Goal: Task Accomplishment & Management: Use online tool/utility

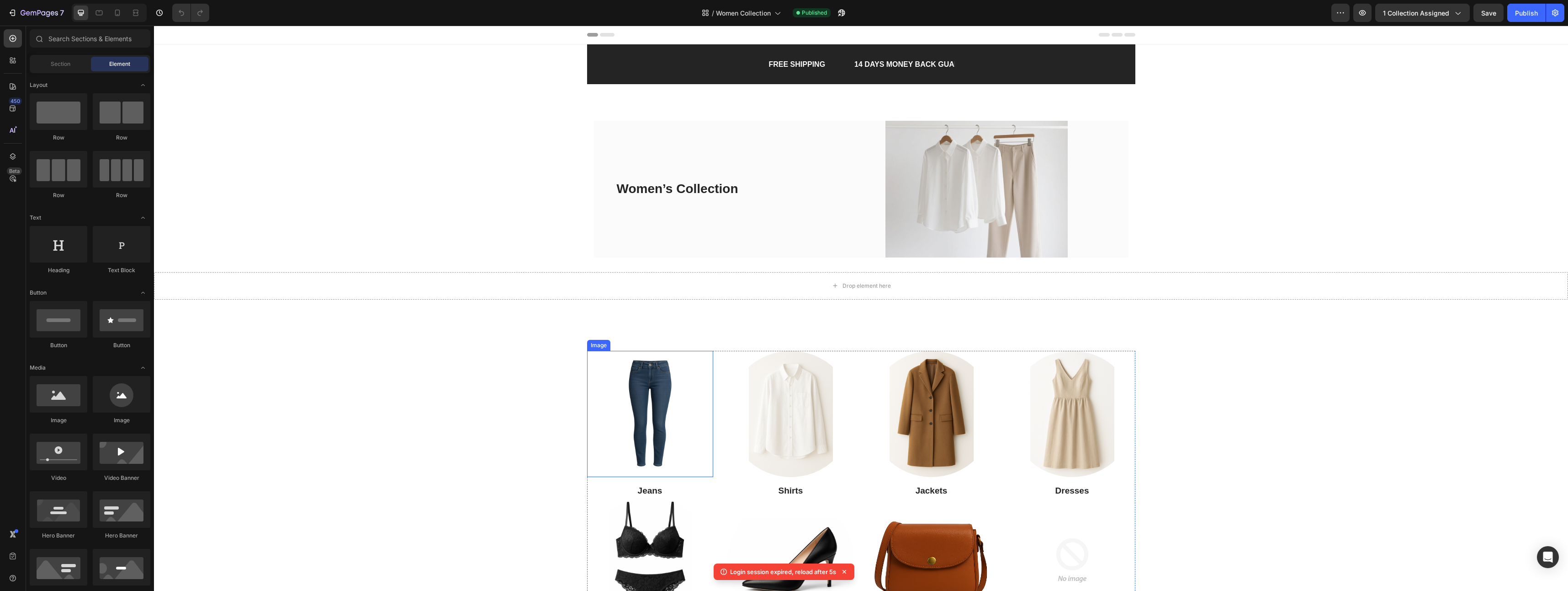
click at [658, 388] on img at bounding box center [650, 413] width 126 height 126
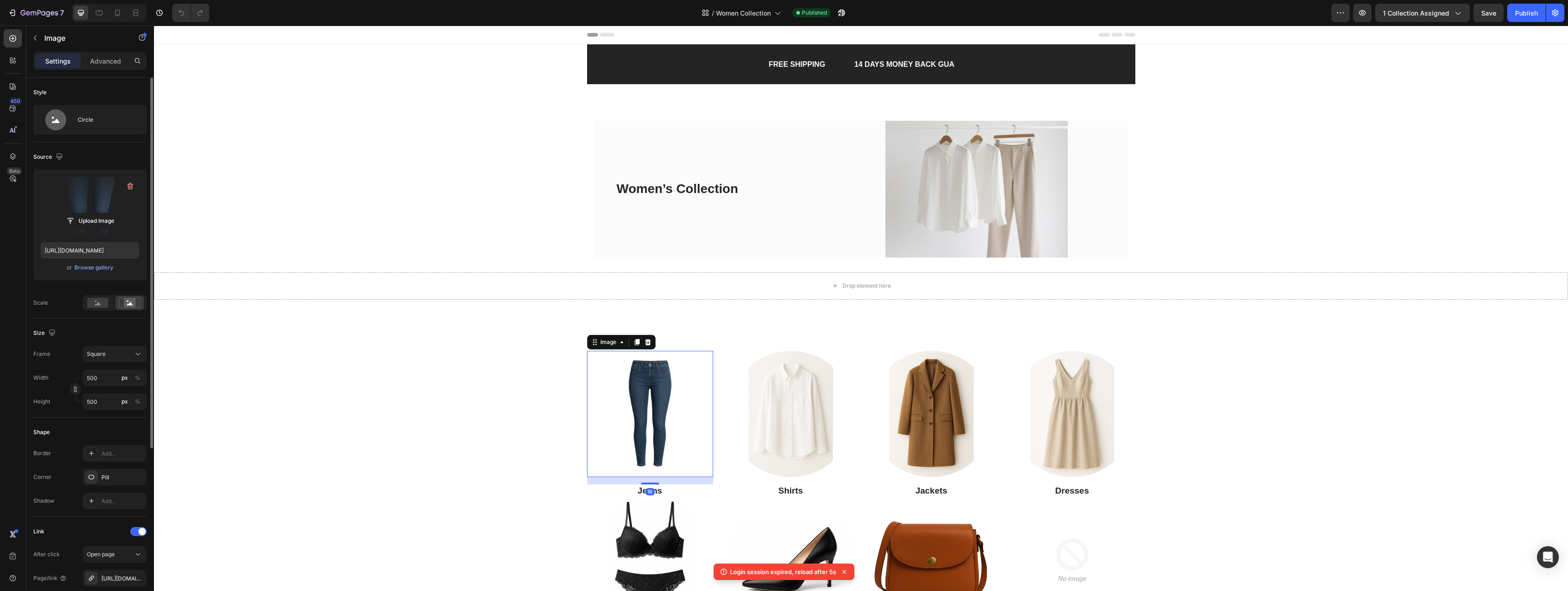
click at [85, 200] on label at bounding box center [90, 206] width 99 height 58
click at [85, 213] on input "file" at bounding box center [90, 220] width 63 height 15
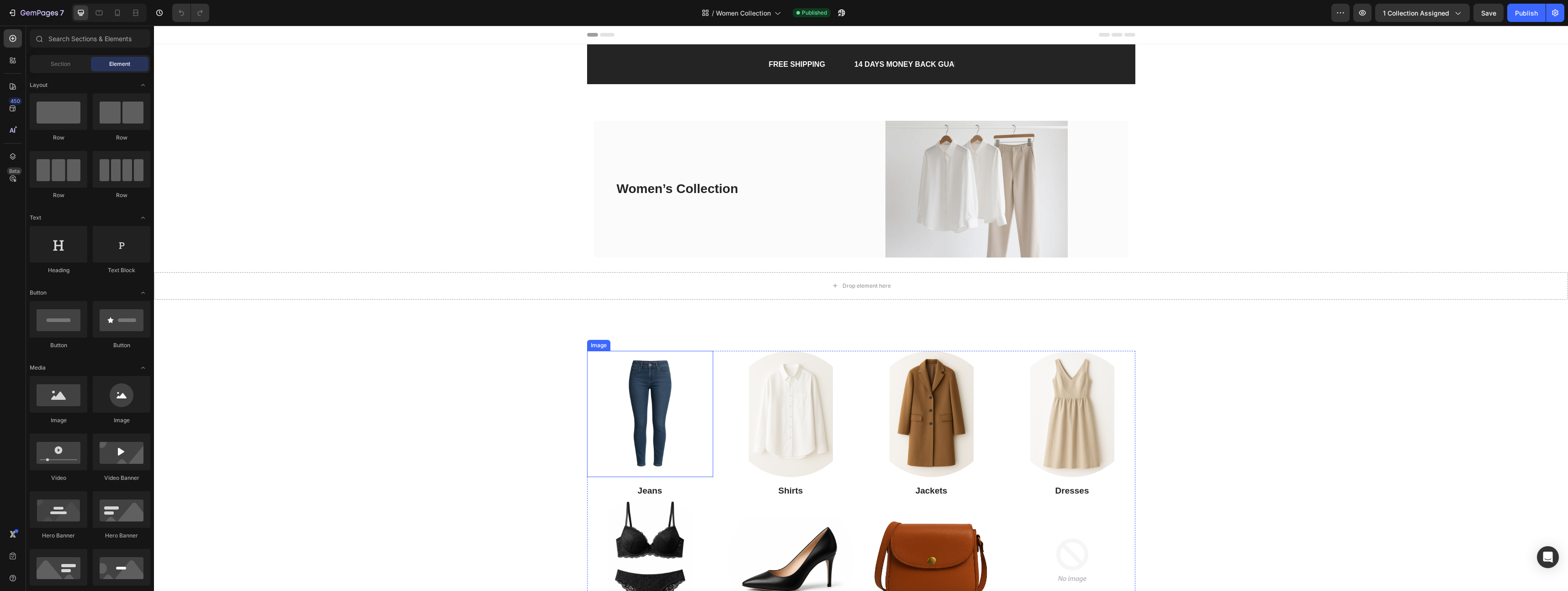
drag, startPoint x: 649, startPoint y: 401, endPoint x: 657, endPoint y: 397, distance: 8.9
click at [651, 398] on img at bounding box center [650, 413] width 126 height 126
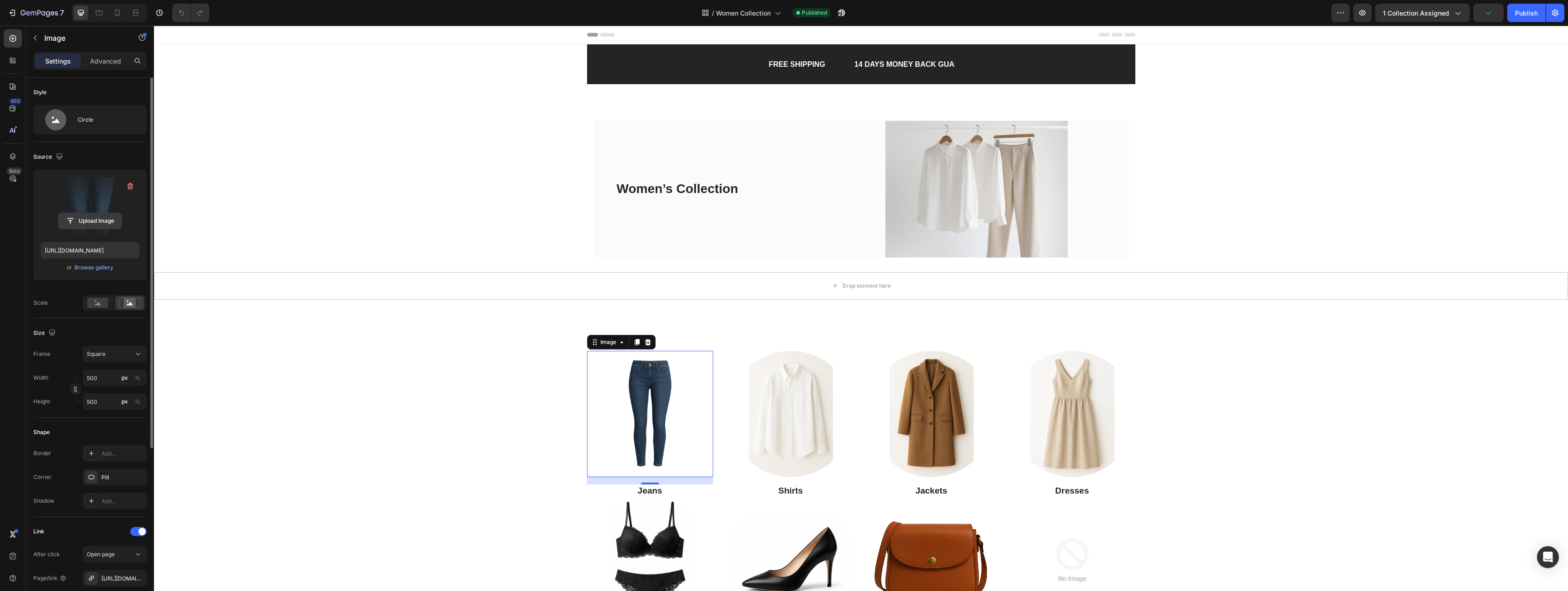
click at [96, 219] on input "file" at bounding box center [90, 220] width 63 height 15
type input "https://cdn.shopify.com/s/files/1/0919/6322/8546/files/gempages_578697305620743…"
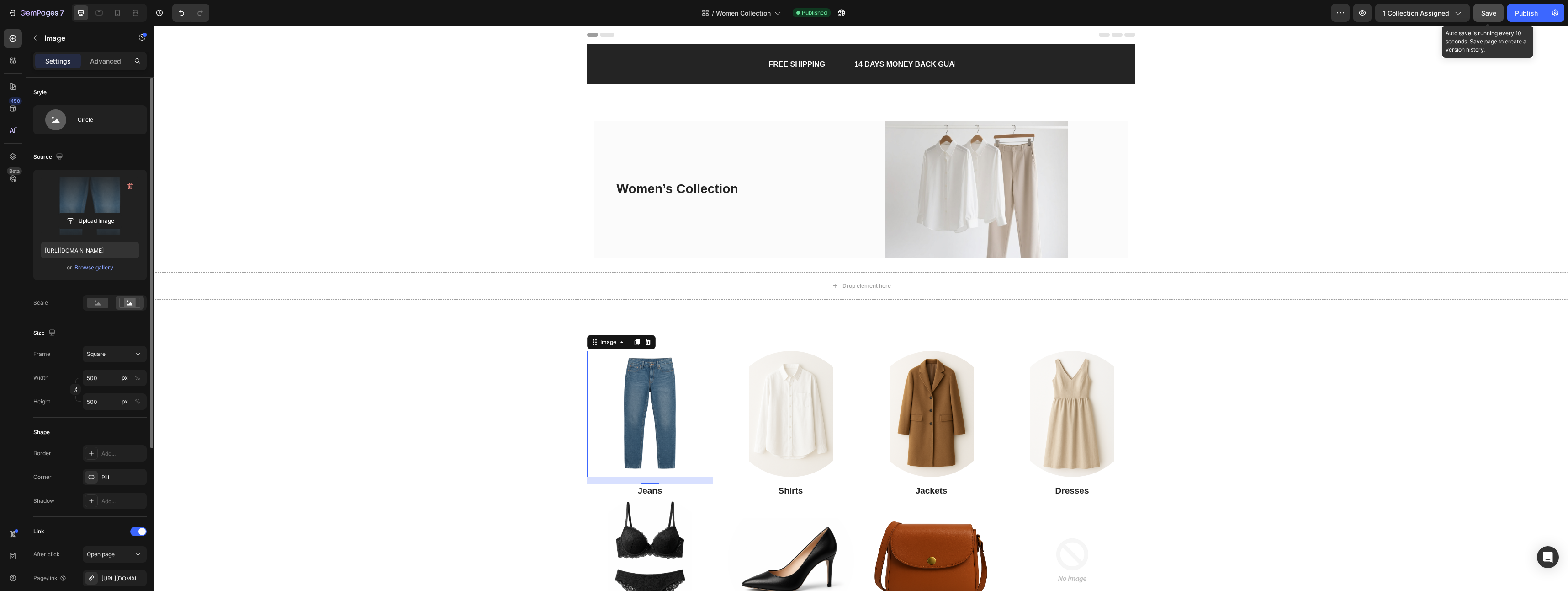
click at [1501, 14] on button "Save" at bounding box center [1489, 13] width 31 height 18
click at [1528, 13] on div "Publish" at bounding box center [1526, 13] width 23 height 10
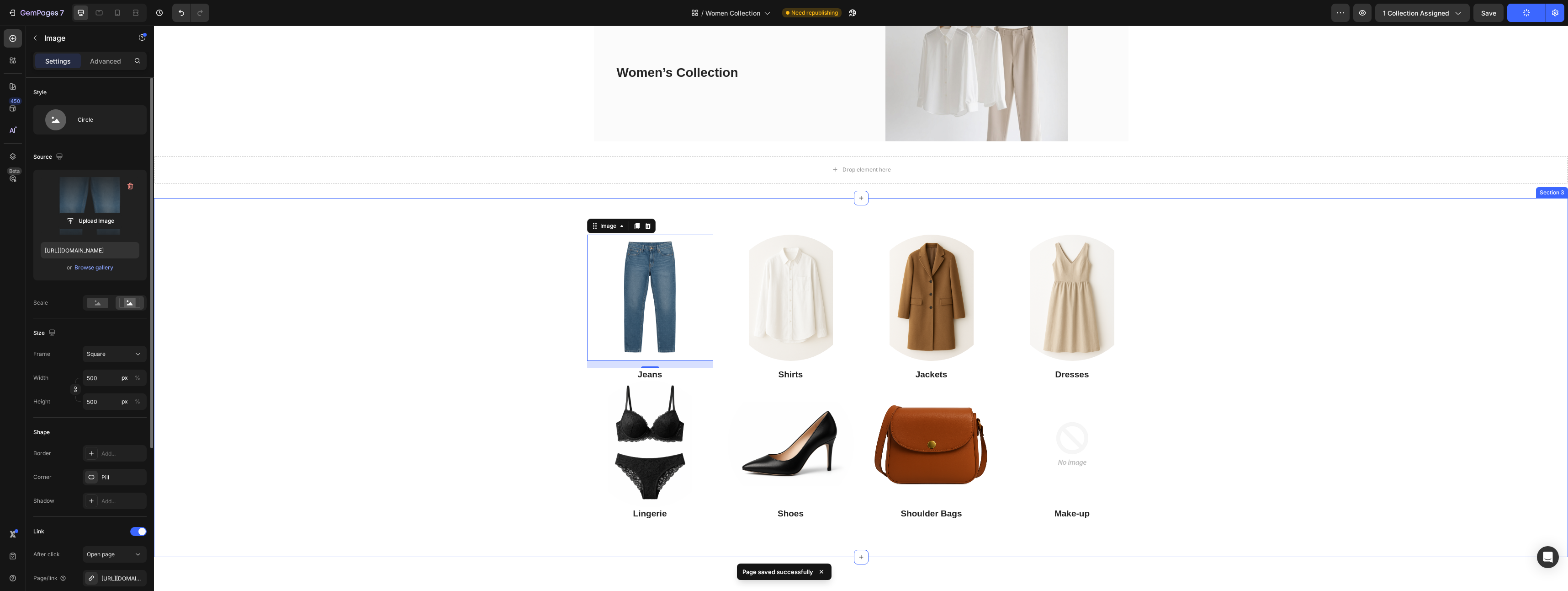
scroll to position [183, 0]
